Goal: Information Seeking & Learning: Learn about a topic

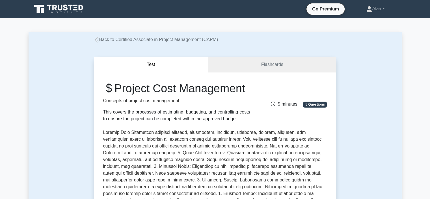
click at [376, 9] on link "Alaa" at bounding box center [375, 8] width 45 height 11
click at [371, 21] on link "Profile" at bounding box center [375, 22] width 45 height 9
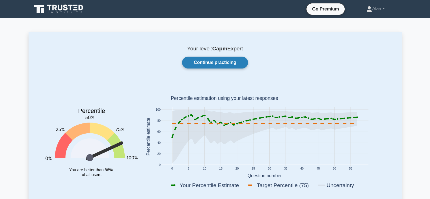
click at [242, 67] on link "Continue practicing" at bounding box center [215, 63] width 66 height 12
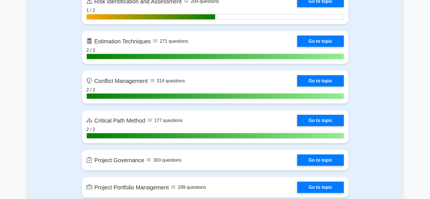
scroll to position [1055, 0]
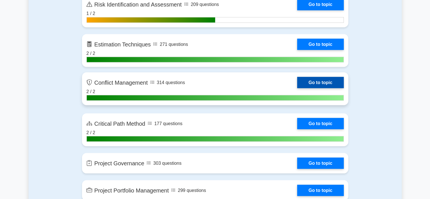
click at [312, 84] on link "Go to topic" at bounding box center [320, 82] width 46 height 11
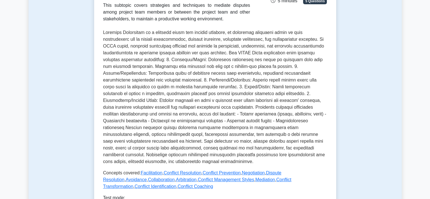
scroll to position [139, 0]
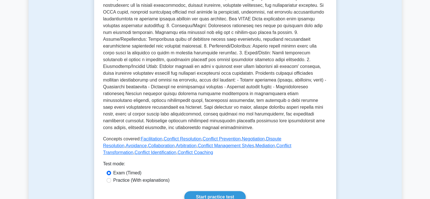
click at [305, 177] on div "Practice (With explanations)" at bounding box center [215, 180] width 217 height 7
click at [232, 191] on link "Start practice test" at bounding box center [214, 197] width 61 height 12
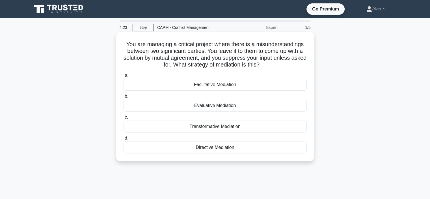
click at [221, 147] on div "Directive Mediation" at bounding box center [214, 147] width 183 height 12
click at [123, 140] on input "d. Directive Mediation" at bounding box center [123, 138] width 0 height 4
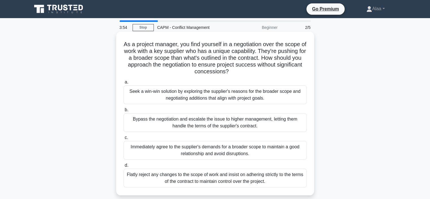
click at [180, 80] on label "a. Seek a win-win solution by exploring the supplier's reasons for the broader …" at bounding box center [214, 91] width 183 height 25
click at [123, 80] on input "a. Seek a win-win solution by exploring the supplier's reasons for the broader …" at bounding box center [123, 82] width 0 height 4
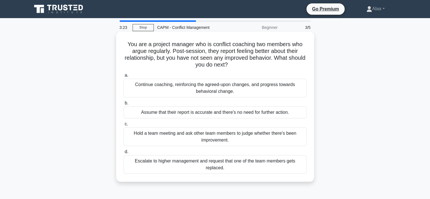
click at [209, 90] on div "Continue coaching, reinforcing the agreed-upon changes, and progress towards be…" at bounding box center [214, 88] width 183 height 19
click at [123, 77] on input "a. Continue coaching, reinforcing the agreed-upon changes, and progress towards…" at bounding box center [123, 75] width 0 height 4
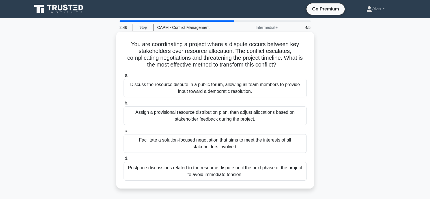
click at [272, 140] on div "Facilitate a solution-focused negotiation that aims to meet the interests of al…" at bounding box center [214, 143] width 183 height 19
click at [123, 133] on input "c. Facilitate a solution-focused negotiation that aims to meet the interests of…" at bounding box center [123, 131] width 0 height 4
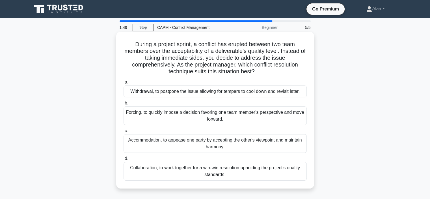
click at [201, 172] on div "Collaboration, to work together for a win-win resolution upholding the project'…" at bounding box center [214, 171] width 183 height 19
click at [123, 160] on input "d. Collaboration, to work together for a win-win resolution upholding the proje…" at bounding box center [123, 159] width 0 height 4
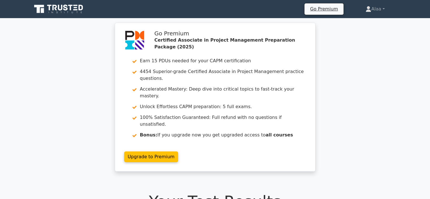
click at [374, 95] on div "Go Premium Certified Associate in Project Management Preparation Package (2025)…" at bounding box center [215, 100] width 430 height 155
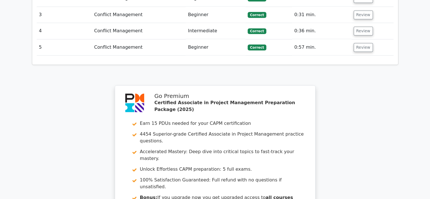
scroll to position [807, 0]
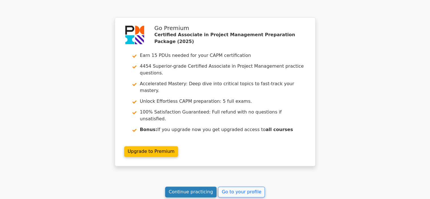
click at [200, 186] on link "Continue practicing" at bounding box center [191, 191] width 52 height 11
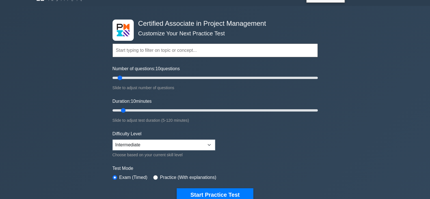
scroll to position [18, 0]
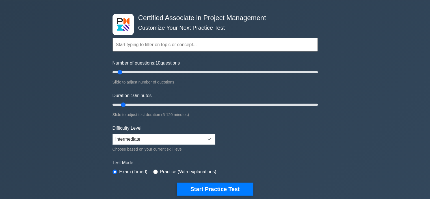
click at [203, 42] on input "text" at bounding box center [214, 45] width 205 height 14
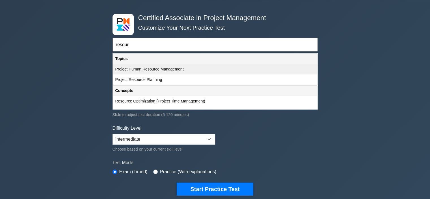
drag, startPoint x: 203, startPoint y: 42, endPoint x: 170, endPoint y: 66, distance: 40.8
click at [170, 53] on div "resour Topics Project Scope Management Project Time Management Project Cost Man…" at bounding box center [214, 37] width 205 height 32
click at [170, 66] on div "Project Human Resource Management" at bounding box center [215, 69] width 204 height 10
type input "Project Human Resource Management"
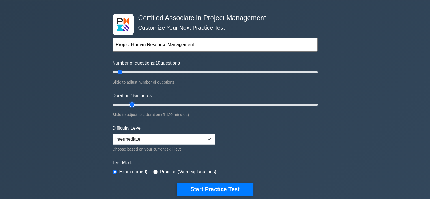
drag, startPoint x: 123, startPoint y: 104, endPoint x: 128, endPoint y: 104, distance: 4.5
type input "15"
click at [128, 104] on input "Duration: 15 minutes" at bounding box center [214, 104] width 205 height 7
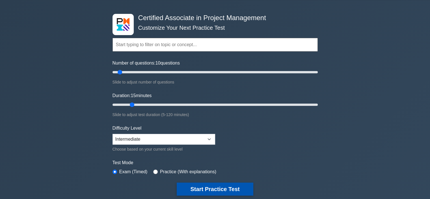
click at [216, 187] on button "Start Practice Test" at bounding box center [215, 188] width 76 height 13
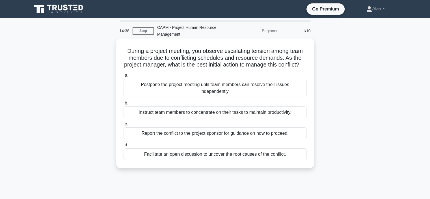
click at [207, 160] on div "Facilitate an open discussion to uncover the root causes of the conflict." at bounding box center [214, 154] width 183 height 12
click at [123, 147] on input "d. Facilitate an open discussion to uncover the root causes of the conflict." at bounding box center [123, 145] width 0 height 4
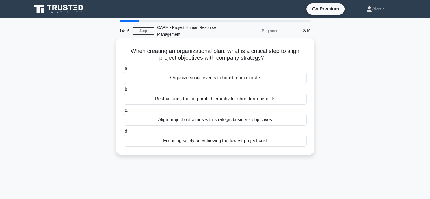
click at [227, 115] on div "Align project outcomes with strategic business objectives" at bounding box center [214, 120] width 183 height 12
click at [123, 112] on input "c. Align project outcomes with strategic business objectives" at bounding box center [123, 111] width 0 height 4
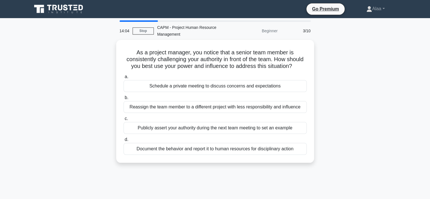
click at [334, 58] on div "As a project manager, you notice that a senior team member is consistently chal…" at bounding box center [215, 104] width 373 height 129
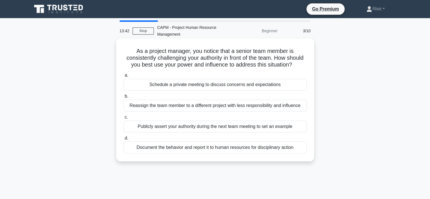
click at [250, 90] on div "Schedule a private meeting to discuss concerns and expectations" at bounding box center [214, 85] width 183 height 12
click at [123, 77] on input "a. Schedule a private meeting to discuss concerns and expectations" at bounding box center [123, 75] width 0 height 4
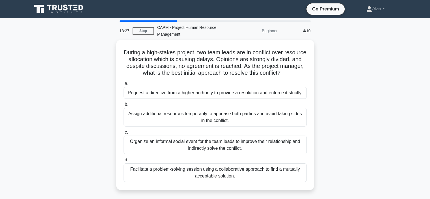
click at [345, 93] on div "During a high-stakes project, two team leads are in conflict over resource allo…" at bounding box center [215, 118] width 373 height 157
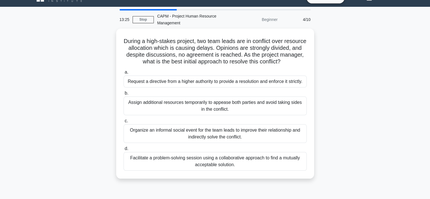
scroll to position [23, 0]
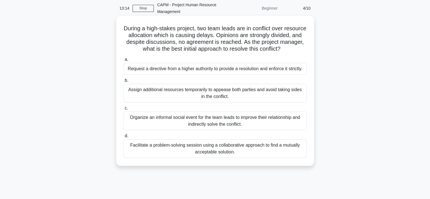
click at [288, 153] on div "Facilitate a problem-solving session using a collaborative approach to find a m…" at bounding box center [214, 148] width 183 height 19
click at [123, 138] on input "d. Facilitate a problem-solving session using a collaborative approach to find …" at bounding box center [123, 136] width 0 height 4
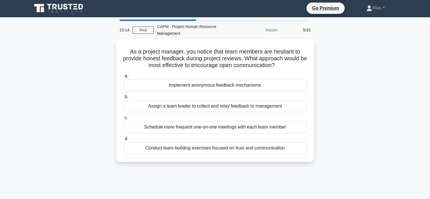
scroll to position [0, 0]
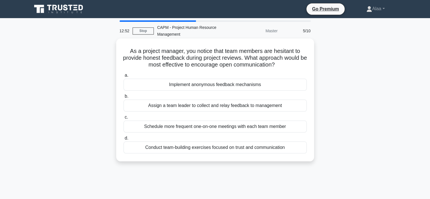
click at [288, 120] on label "c. Schedule more frequent one-on-one meetings with each team member" at bounding box center [214, 123] width 183 height 19
click at [123, 119] on input "c. Schedule more frequent one-on-one meetings with each team member" at bounding box center [123, 117] width 0 height 4
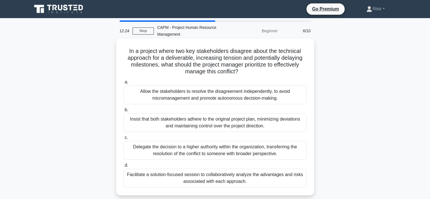
click at [272, 182] on div "Facilitate a solution-focused session to collaboratively analyze the advantages…" at bounding box center [214, 177] width 183 height 19
click at [123, 167] on input "d. Facilitate a solution-focused session to collaboratively analyze the advanta…" at bounding box center [123, 165] width 0 height 4
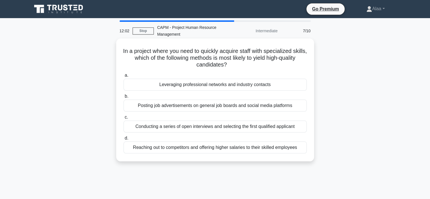
click at [288, 124] on div "Conducting a series of open interviews and selecting the first qualified applic…" at bounding box center [214, 126] width 183 height 12
click at [123, 119] on input "c. Conducting a series of open interviews and selecting the first qualified app…" at bounding box center [123, 117] width 0 height 4
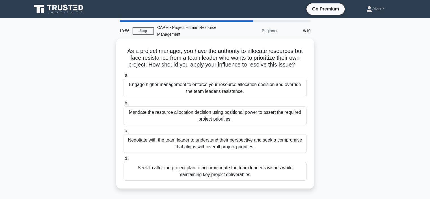
click at [283, 142] on div "Negotiate with the team leader to understand their perspective and seek a compr…" at bounding box center [214, 143] width 183 height 19
click at [123, 133] on input "c. Negotiate with the team leader to understand their perspective and seek a co…" at bounding box center [123, 131] width 0 height 4
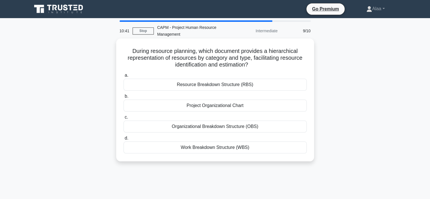
click at [255, 79] on div "Resource Breakdown Structure (RBS)" at bounding box center [214, 85] width 183 height 12
click at [123, 77] on input "a. Resource Breakdown Structure (RBS)" at bounding box center [123, 75] width 0 height 4
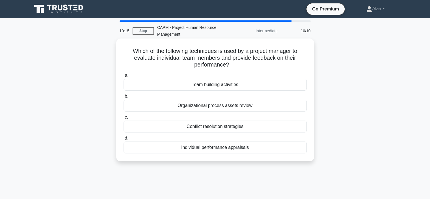
click at [265, 107] on div "Organizational process assets review" at bounding box center [214, 105] width 183 height 12
click at [123, 98] on input "b. Organizational process assets review" at bounding box center [123, 96] width 0 height 4
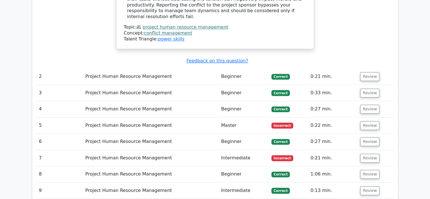
scroll to position [656, 0]
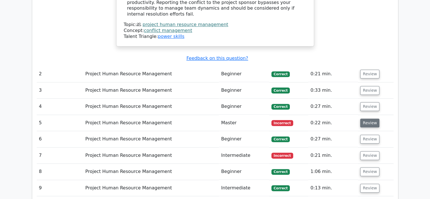
click at [372, 118] on button "Review" at bounding box center [369, 122] width 19 height 9
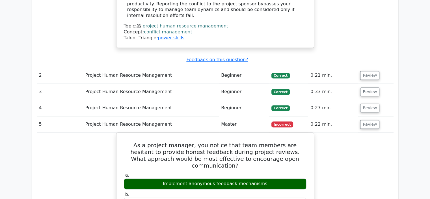
click at [425, 102] on main "Go Premium Certified Associate in Project Management Preparation Package (2025)…" at bounding box center [215, 70] width 430 height 1417
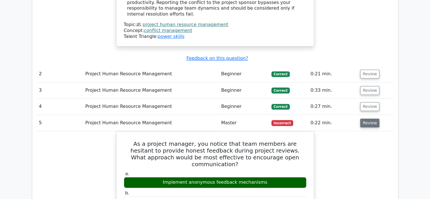
click at [367, 118] on button "Review" at bounding box center [369, 122] width 19 height 9
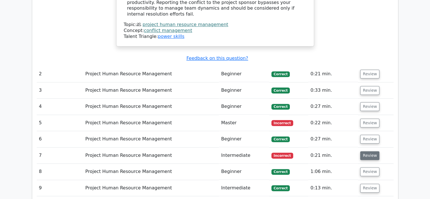
click at [370, 151] on button "Review" at bounding box center [369, 155] width 19 height 9
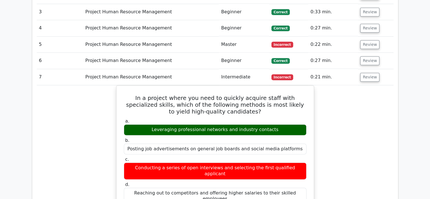
scroll to position [735, 0]
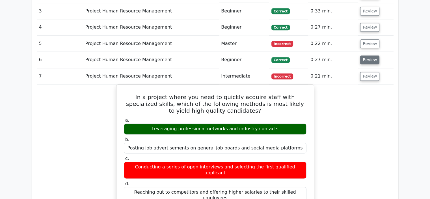
click at [365, 55] on button "Review" at bounding box center [369, 59] width 19 height 9
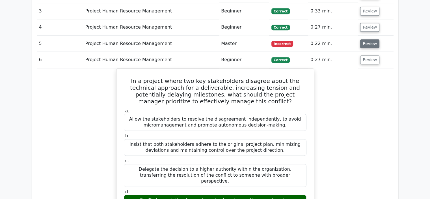
click at [363, 39] on button "Review" at bounding box center [369, 43] width 19 height 9
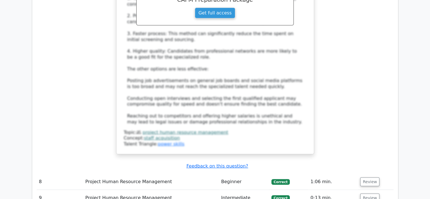
scroll to position [1694, 0]
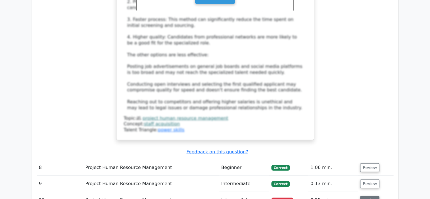
click at [373, 196] on button "Review" at bounding box center [369, 200] width 19 height 9
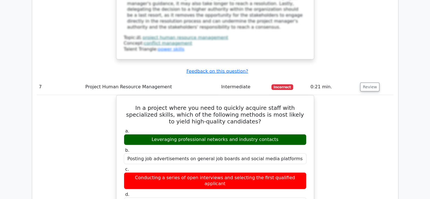
scroll to position [1332, 0]
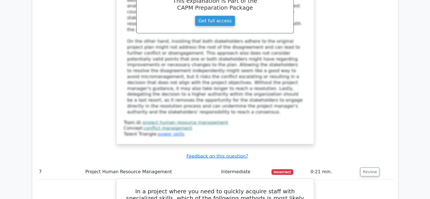
drag, startPoint x: 158, startPoint y: 144, endPoint x: 280, endPoint y: 144, distance: 121.8
copy div "Leveraging professional networks and industry contacts"
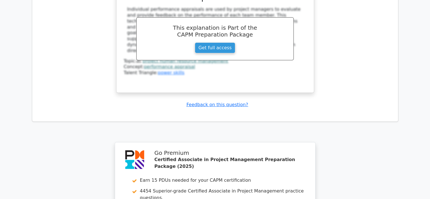
scroll to position [2122, 0]
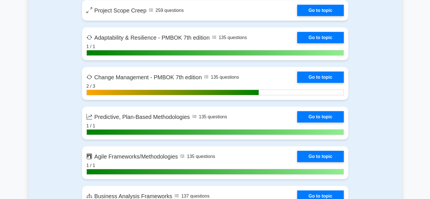
scroll to position [1436, 0]
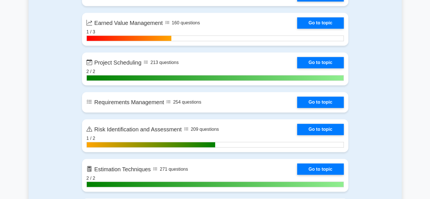
scroll to position [936, 0]
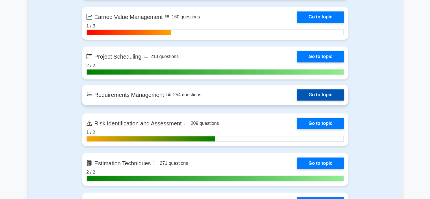
click at [331, 93] on link "Go to topic" at bounding box center [320, 94] width 46 height 11
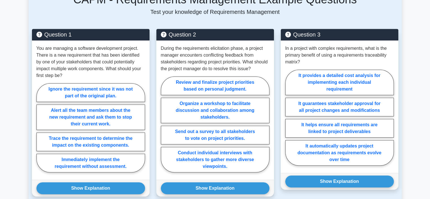
scroll to position [396, 0]
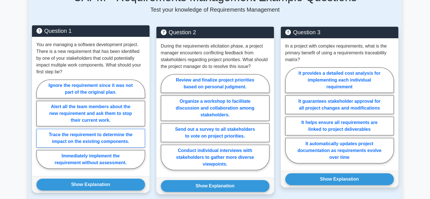
click at [99, 132] on label "Trace the requirement to determine the impact on the existing components." at bounding box center [90, 138] width 109 height 19
click at [40, 127] on input "Trace the requirement to determine the impact on the existing components." at bounding box center [38, 126] width 4 height 4
radio input "true"
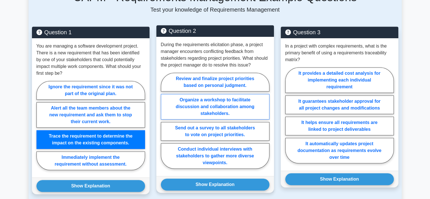
click at [193, 105] on label "Organize a workshop to facilitate discussion and collaboration among stakeholde…" at bounding box center [215, 106] width 109 height 25
click at [164, 120] on input "Organize a workshop to facilitate discussion and collaboration among stakeholde…" at bounding box center [163, 122] width 4 height 4
radio input "true"
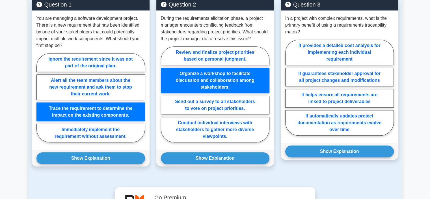
scroll to position [422, 0]
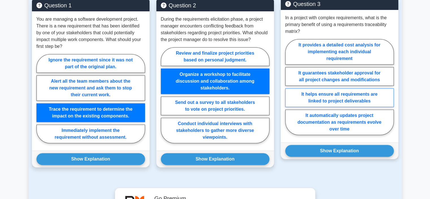
click at [362, 97] on label "It helps ensure all requirements are linked to project deliverables" at bounding box center [339, 97] width 109 height 19
click at [289, 90] on input "It helps ensure all requirements are linked to project deliverables" at bounding box center [287, 89] width 4 height 4
radio input "true"
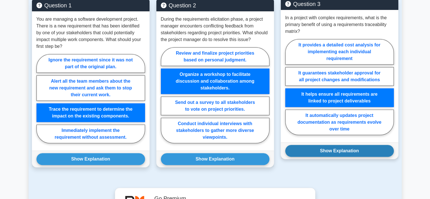
click at [330, 145] on button "Show Explanation" at bounding box center [339, 151] width 109 height 12
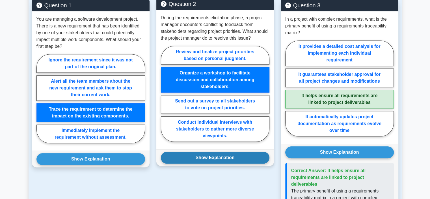
click at [238, 158] on button "Show Explanation" at bounding box center [215, 157] width 109 height 12
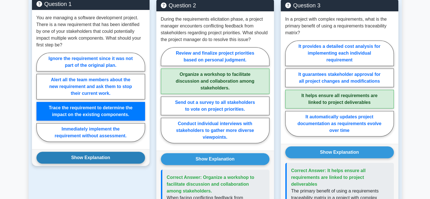
click at [120, 159] on button "Show Explanation" at bounding box center [90, 157] width 109 height 12
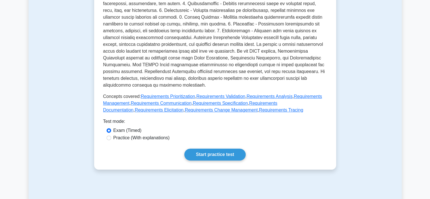
scroll to position [181, 0]
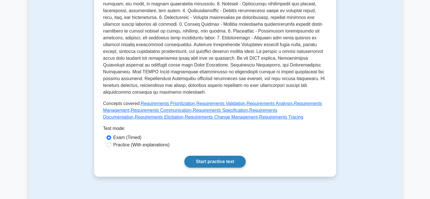
click at [226, 159] on link "Start practice test" at bounding box center [214, 161] width 61 height 12
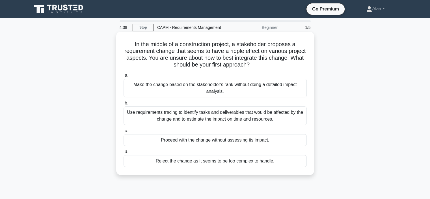
click at [262, 112] on div "Use requirements tracing to identify tasks and deliverables that would be affec…" at bounding box center [214, 115] width 183 height 19
click at [123, 105] on input "b. Use requirements tracing to identify tasks and deliverables that would be af…" at bounding box center [123, 103] width 0 height 4
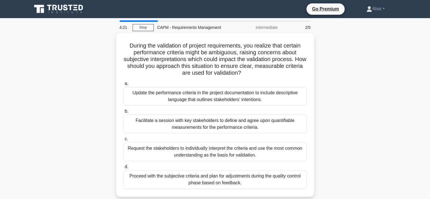
click at [366, 84] on div "During the validation of project requirements, you realize that certain perform…" at bounding box center [215, 118] width 373 height 170
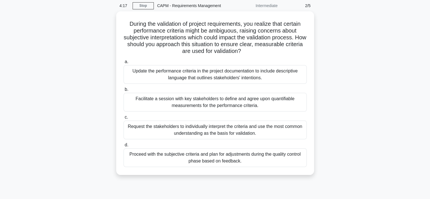
scroll to position [23, 0]
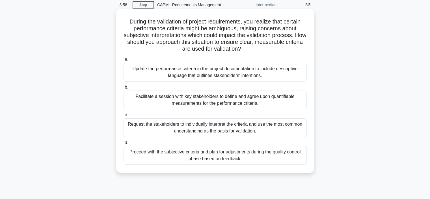
click at [226, 101] on div "Facilitate a session with key stakeholders to define and agree upon quantifiabl…" at bounding box center [214, 99] width 183 height 19
click at [123, 89] on input "b. Facilitate a session with key stakeholders to define and agree upon quantifi…" at bounding box center [123, 87] width 0 height 4
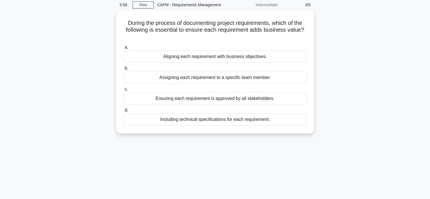
scroll to position [0, 0]
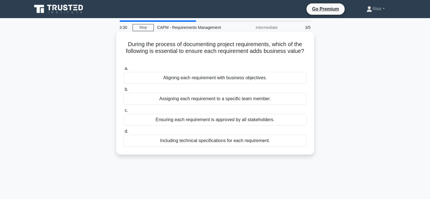
click at [274, 79] on div "Aligning each requirement with business objectives." at bounding box center [214, 78] width 183 height 12
click at [123, 70] on input "a. Aligning each requirement with business objectives." at bounding box center [123, 69] width 0 height 4
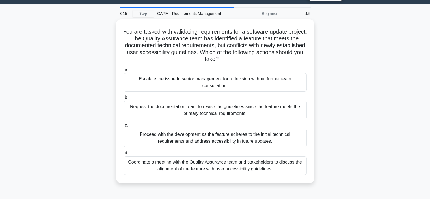
scroll to position [23, 0]
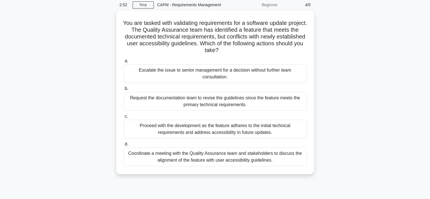
click at [370, 90] on div "You are tasked with validating requirements for a software update project. The …" at bounding box center [215, 95] width 373 height 170
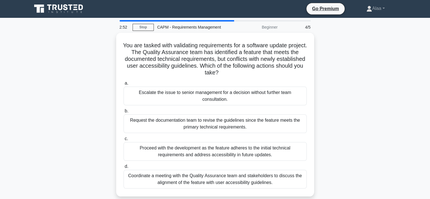
scroll to position [0, 0]
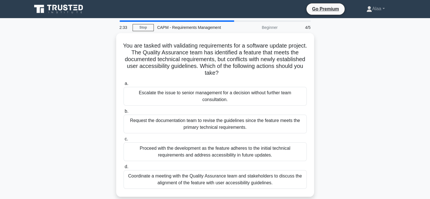
click at [409, 124] on main "2:33 Stop CAPM - Requirements Management Beginner 4/5 You are tasked with valid…" at bounding box center [215, 161] width 430 height 287
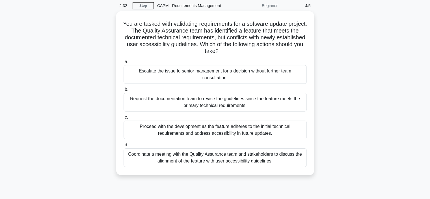
scroll to position [23, 0]
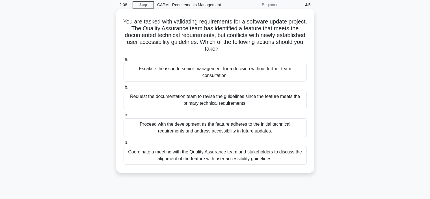
click at [289, 155] on div "Coordinate a meeting with the Quality Assurance team and stakeholders to discus…" at bounding box center [214, 155] width 183 height 19
click at [123, 144] on input "d. Coordinate a meeting with the Quality Assurance team and stakeholders to dis…" at bounding box center [123, 143] width 0 height 4
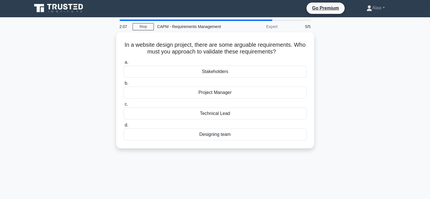
scroll to position [0, 0]
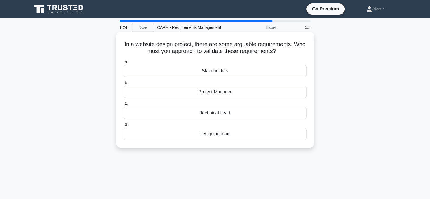
click at [231, 72] on div "Stakeholders" at bounding box center [214, 71] width 183 height 12
click at [123, 64] on input "a. Stakeholders" at bounding box center [123, 62] width 0 height 4
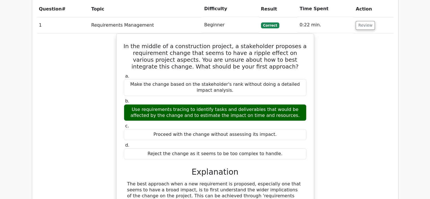
scroll to position [846, 0]
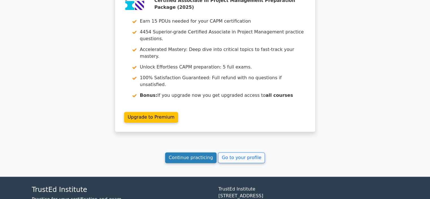
click at [185, 152] on link "Continue practicing" at bounding box center [191, 157] width 52 height 11
